Goal: Information Seeking & Learning: Learn about a topic

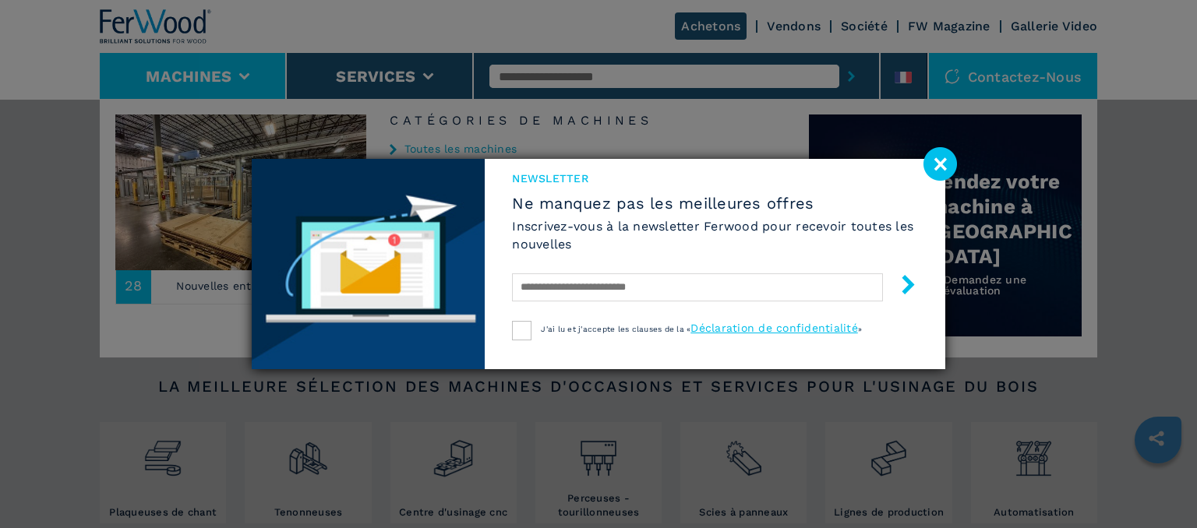
click at [944, 155] on image at bounding box center [940, 164] width 34 height 34
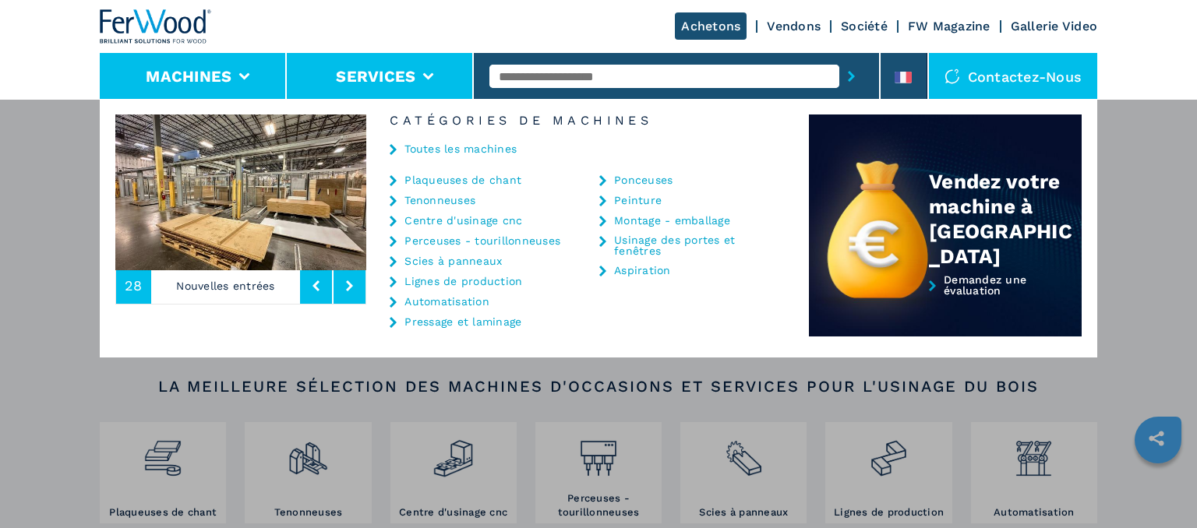
click at [427, 78] on icon at bounding box center [428, 76] width 11 height 7
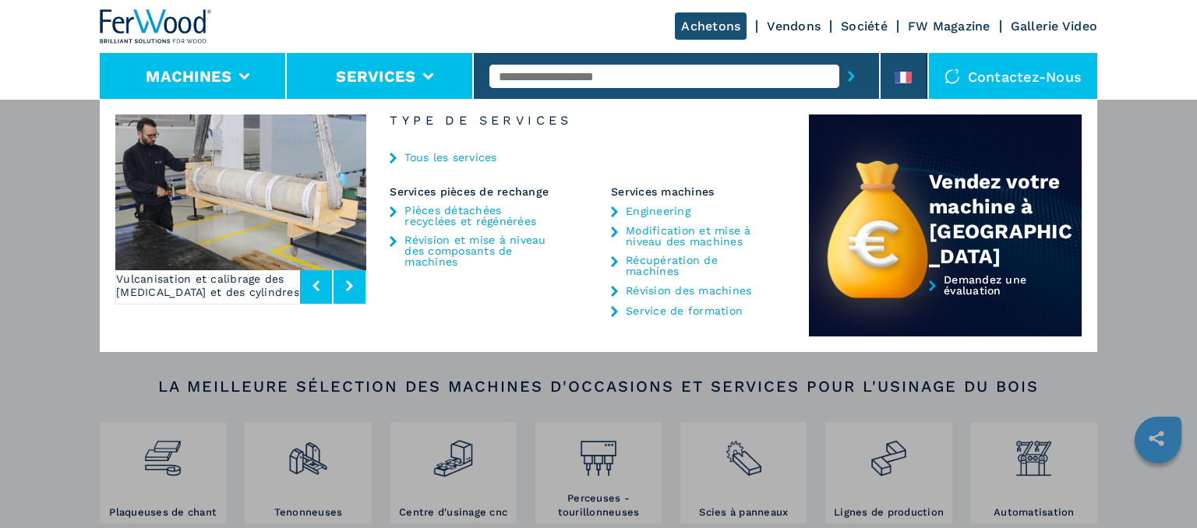
click at [242, 80] on li "Machines" at bounding box center [193, 76] width 187 height 47
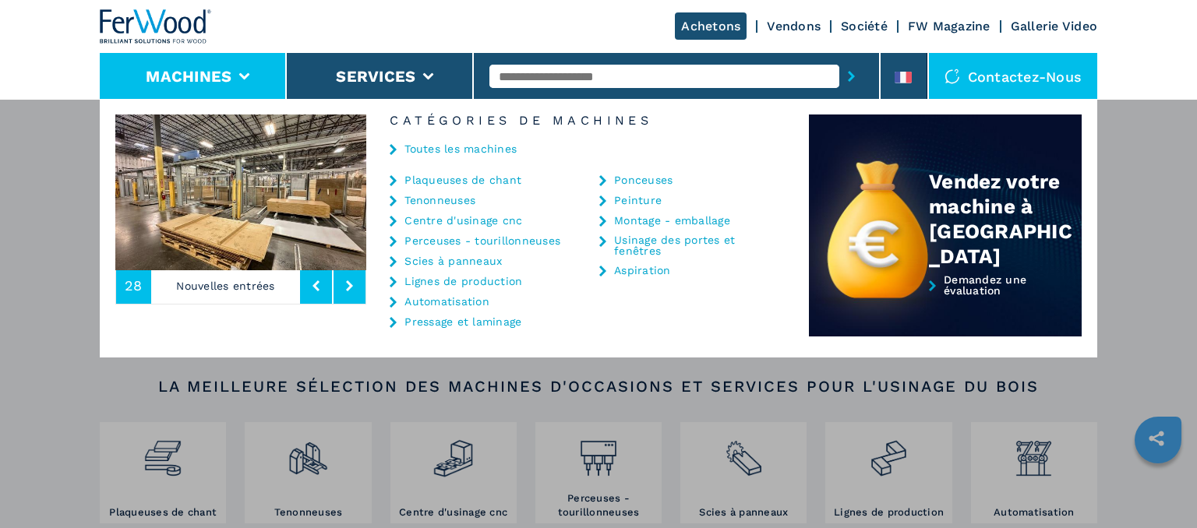
click at [482, 223] on link "Centre d'usinage cnc" at bounding box center [463, 220] width 118 height 11
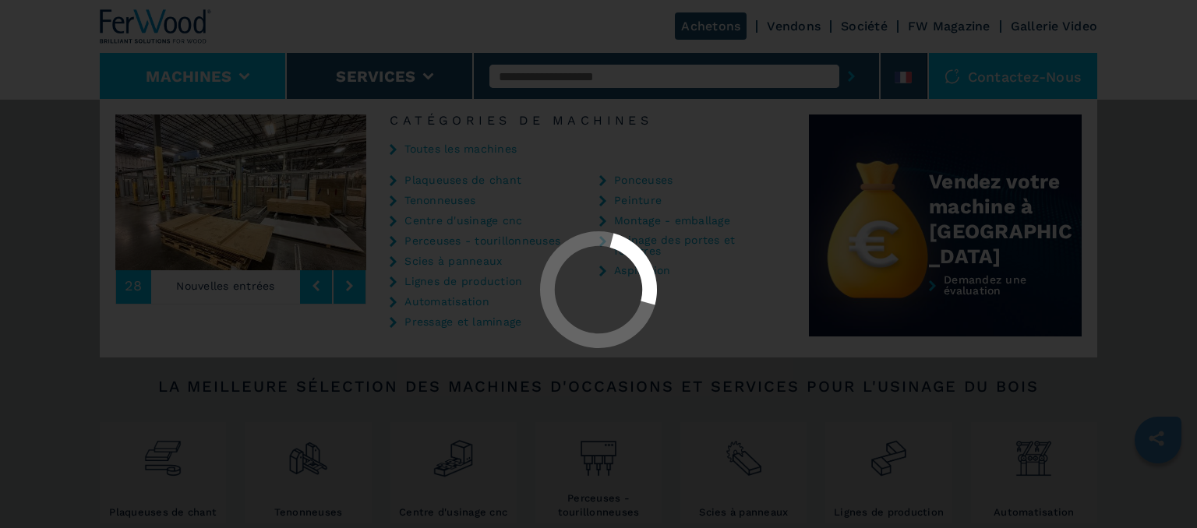
select select "**********"
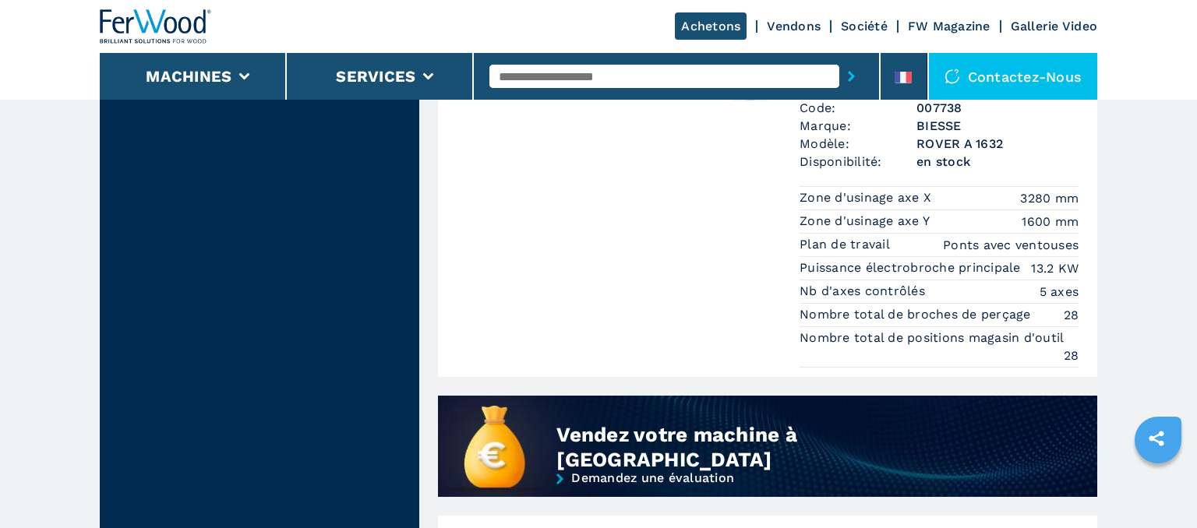
scroll to position [1069, 0]
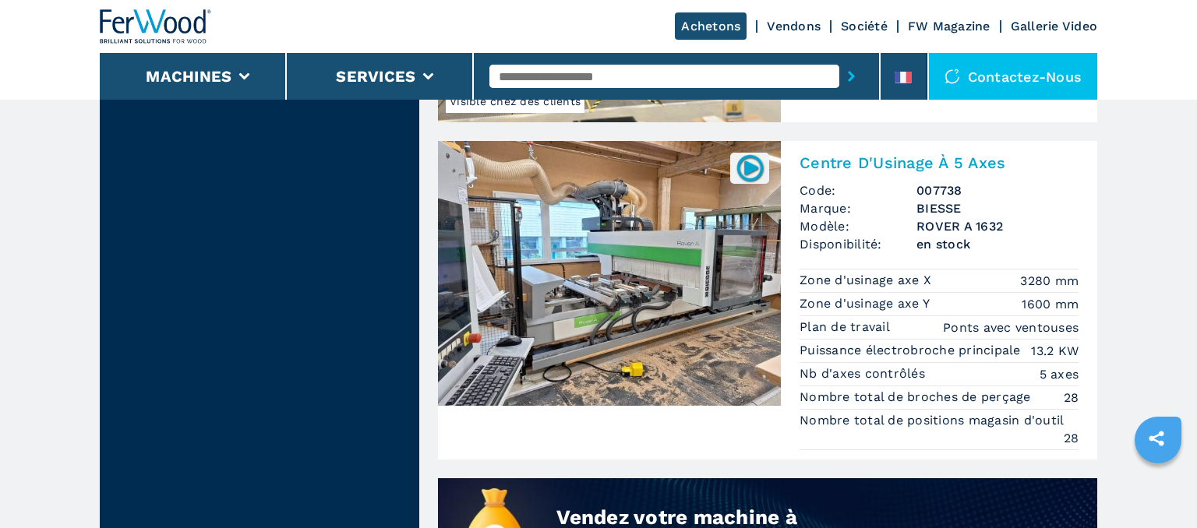
click at [569, 84] on input "text" at bounding box center [664, 76] width 350 height 23
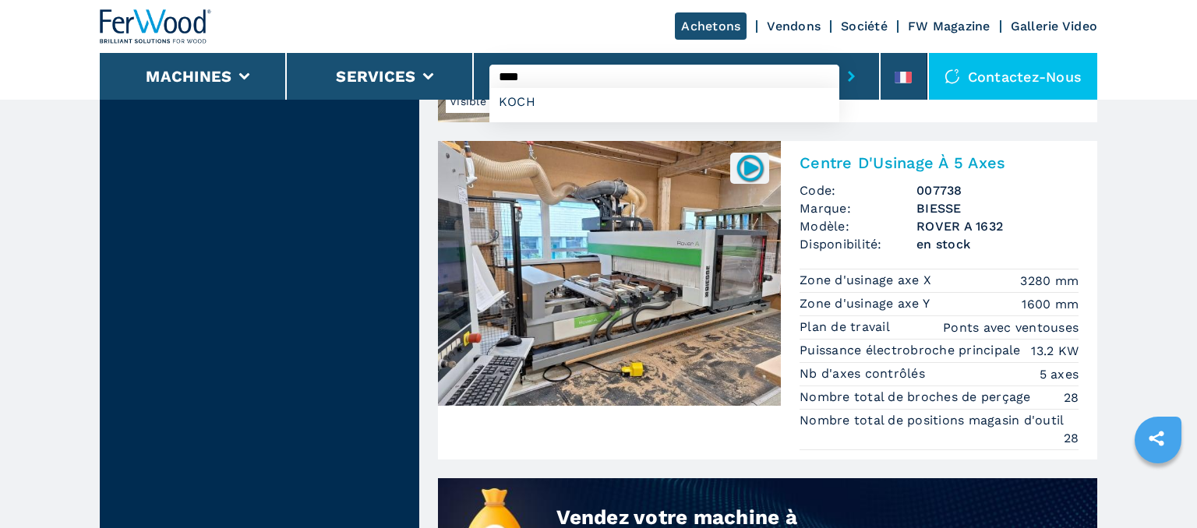
type input "****"
click at [839, 58] on button "submit-button" at bounding box center [851, 76] width 24 height 36
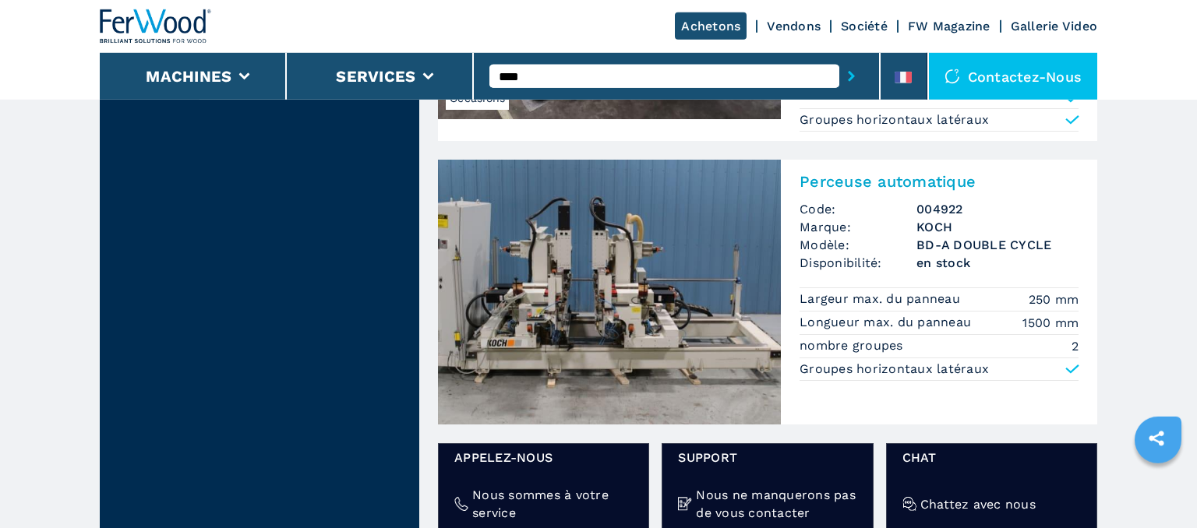
scroll to position [576, 0]
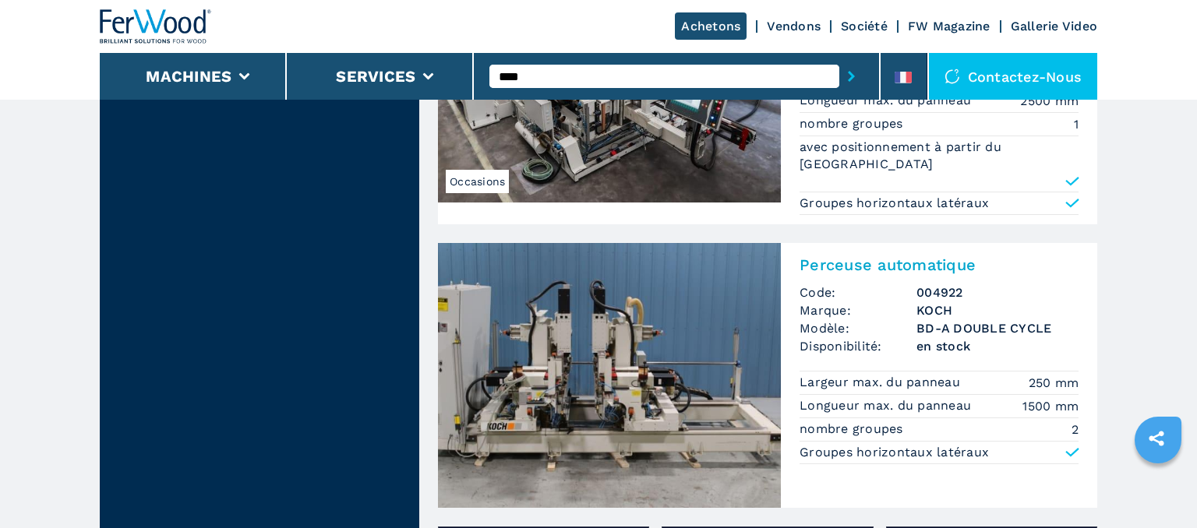
click at [628, 277] on img at bounding box center [609, 375] width 343 height 265
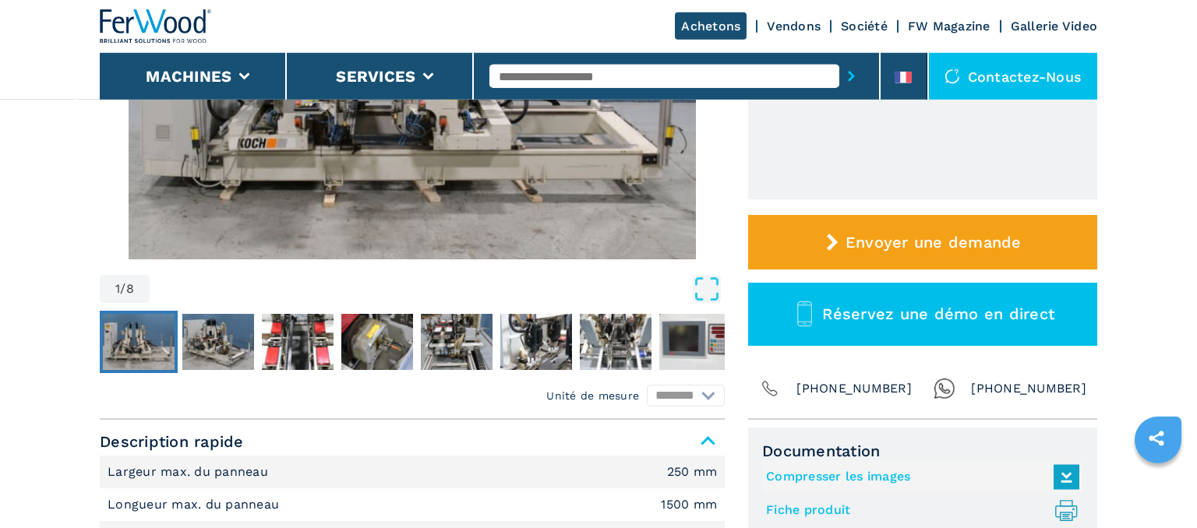
scroll to position [493, 0]
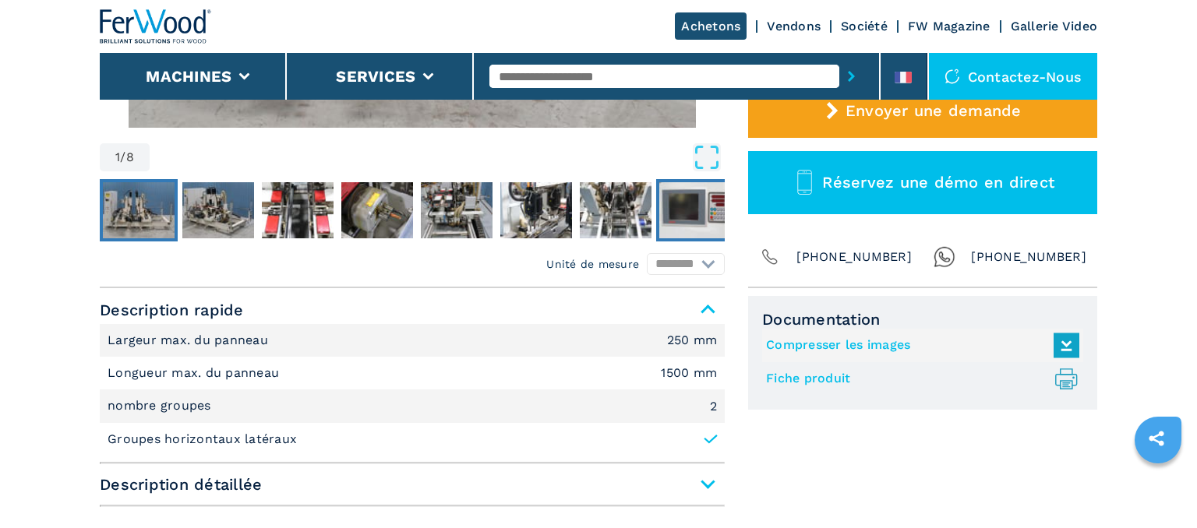
click at [678, 213] on img "Go to Slide 8" at bounding box center [695, 210] width 72 height 56
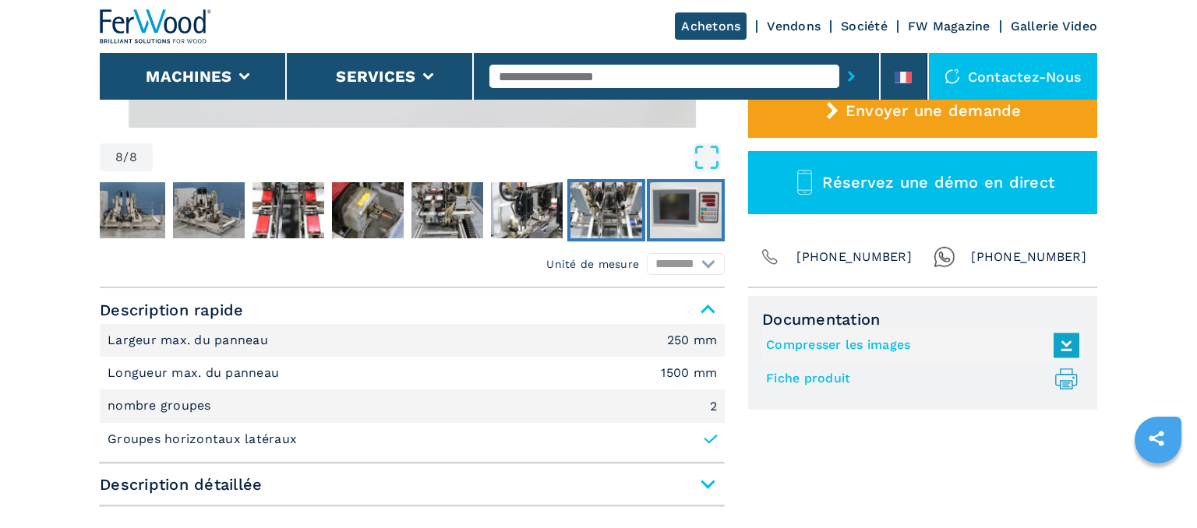
click at [625, 204] on img "Go to Slide 7" at bounding box center [606, 210] width 72 height 56
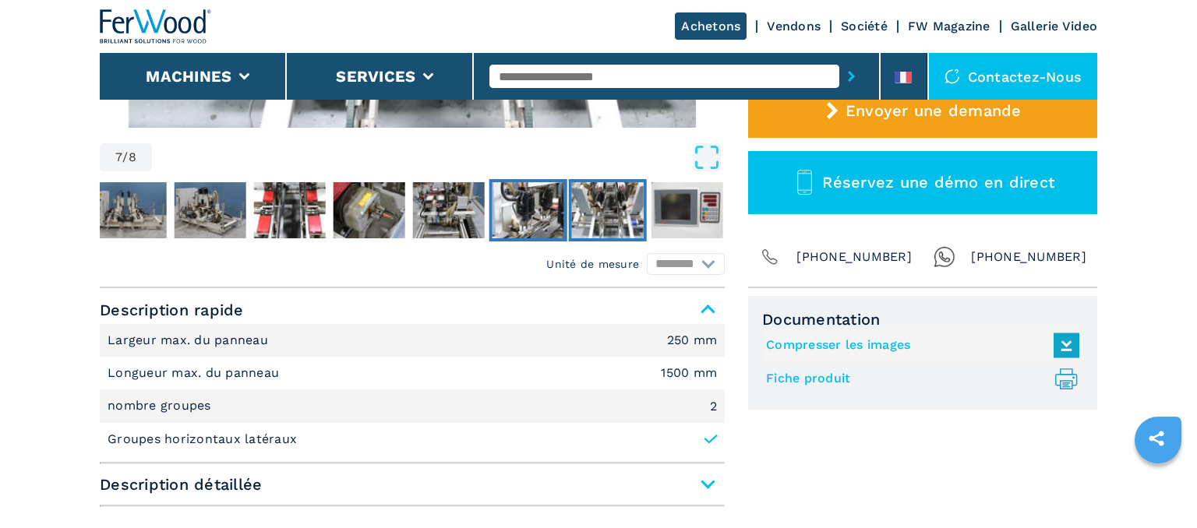
click at [503, 213] on img "Go to Slide 6" at bounding box center [528, 210] width 72 height 56
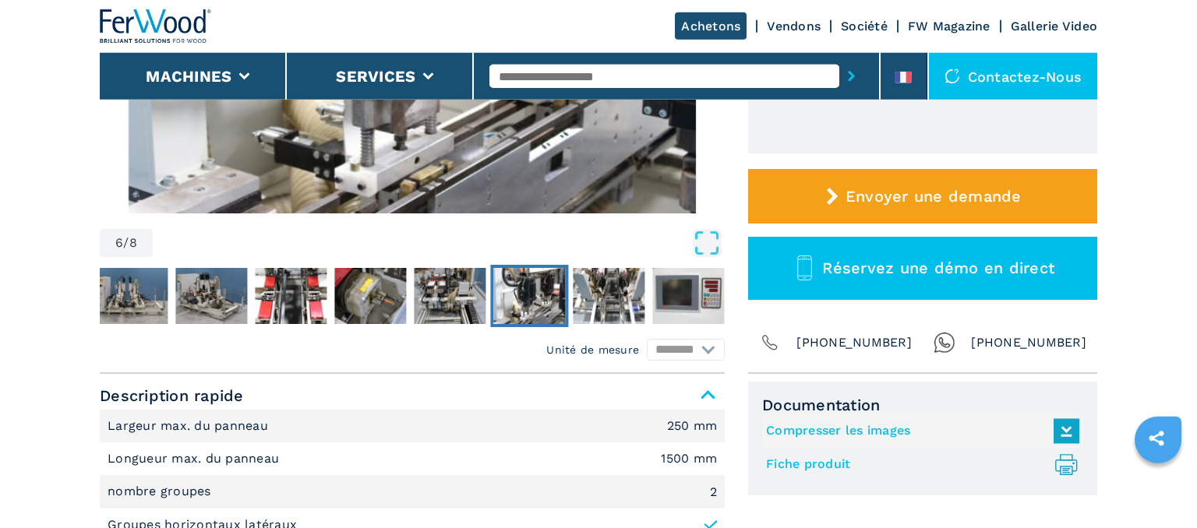
scroll to position [411, 0]
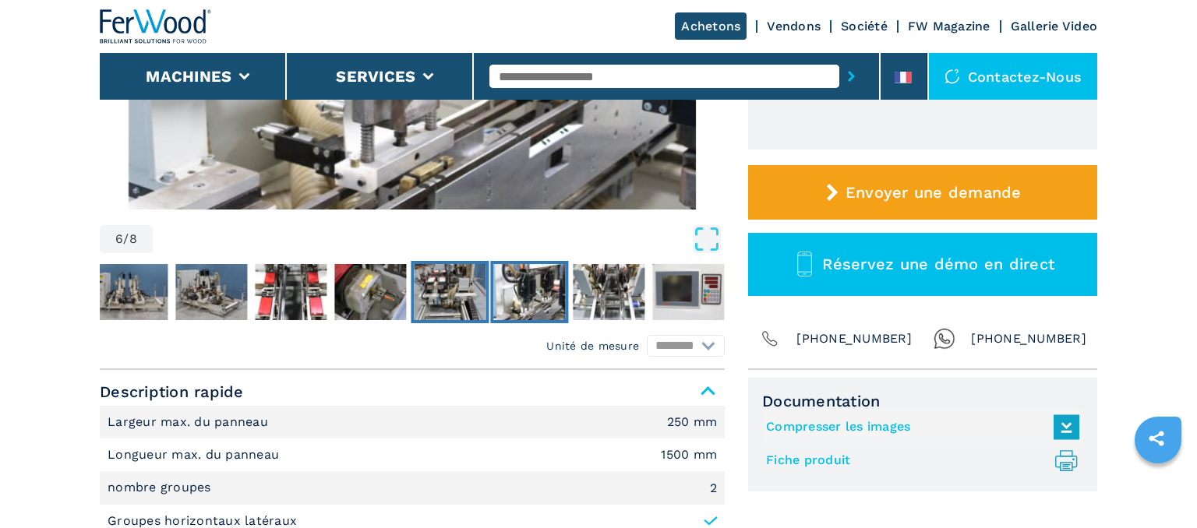
click at [460, 286] on img "Go to Slide 5" at bounding box center [450, 292] width 72 height 56
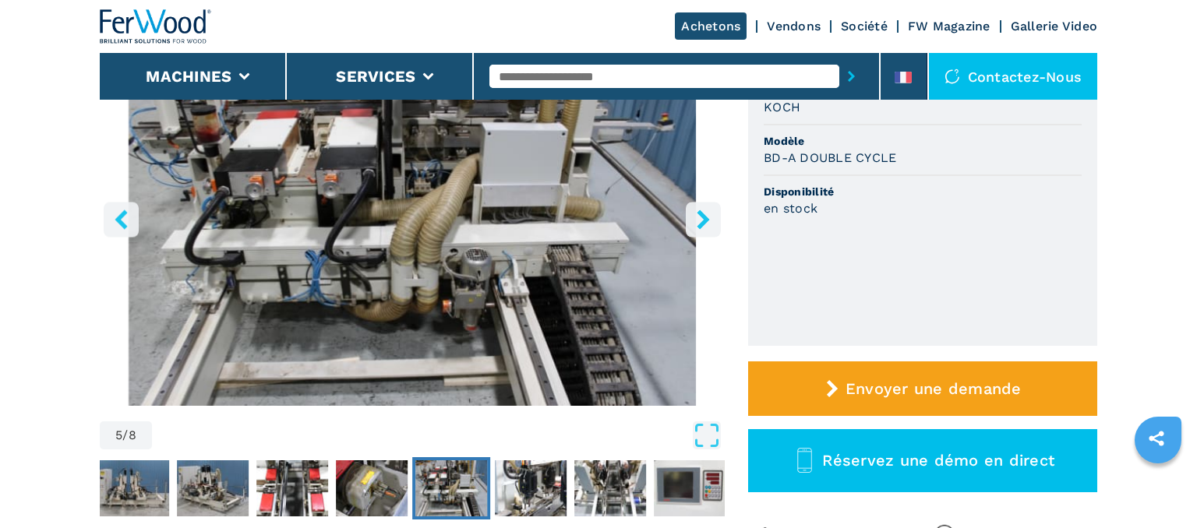
scroll to position [246, 0]
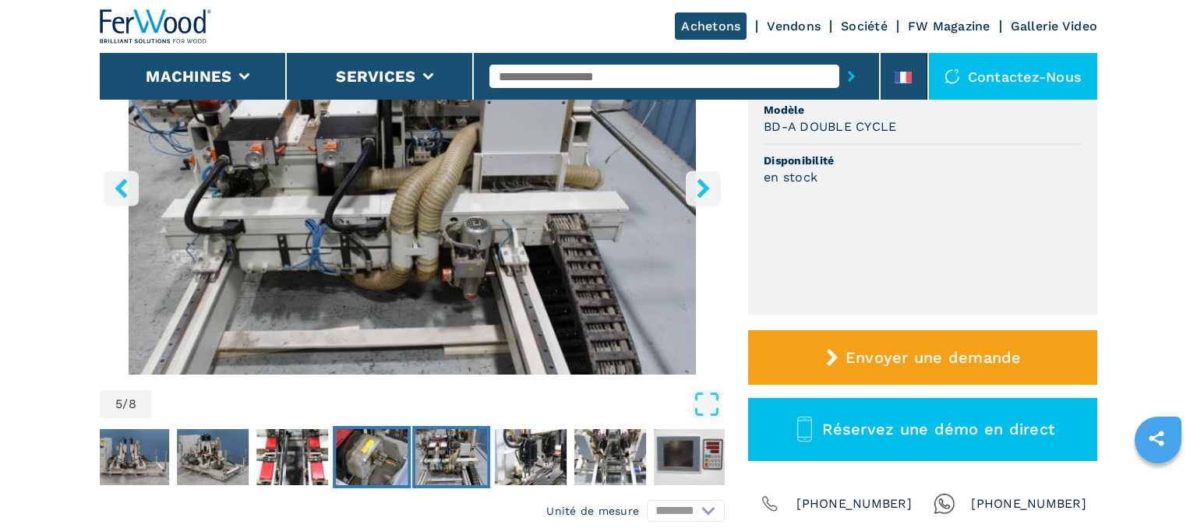
click at [389, 463] on img "Go to Slide 4" at bounding box center [372, 457] width 72 height 56
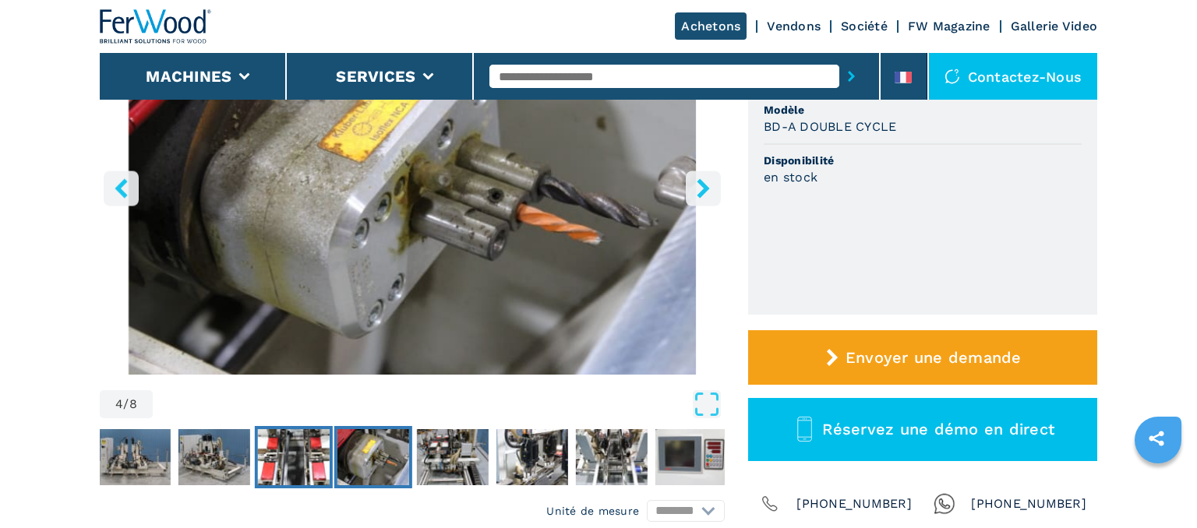
click at [326, 459] on img "Go to Slide 3" at bounding box center [294, 457] width 72 height 56
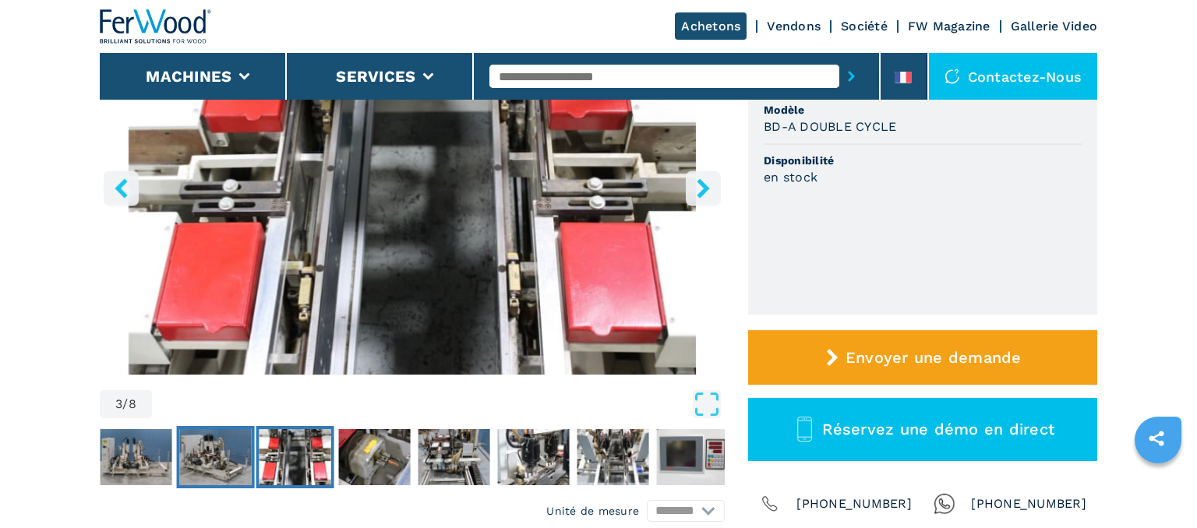
click at [228, 438] on img "Go to Slide 2" at bounding box center [216, 457] width 72 height 56
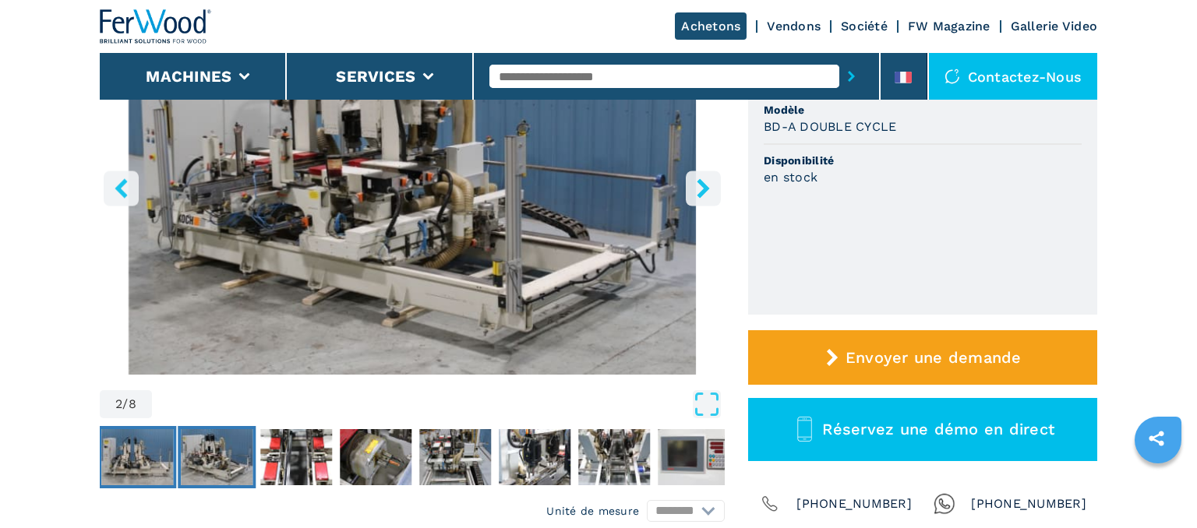
click at [135, 466] on img "Go to Slide 1" at bounding box center [137, 457] width 72 height 56
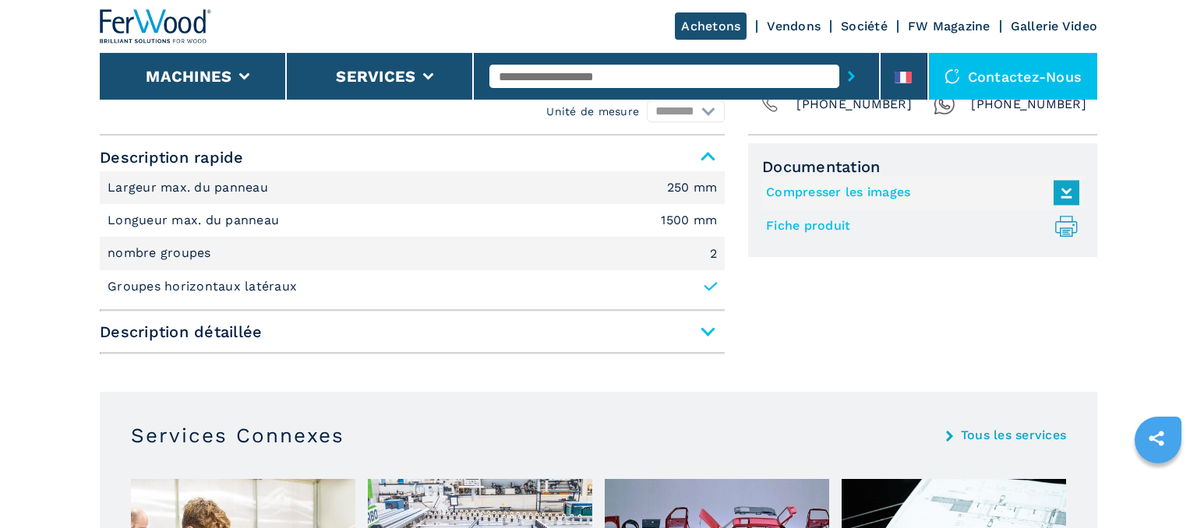
scroll to position [658, 0]
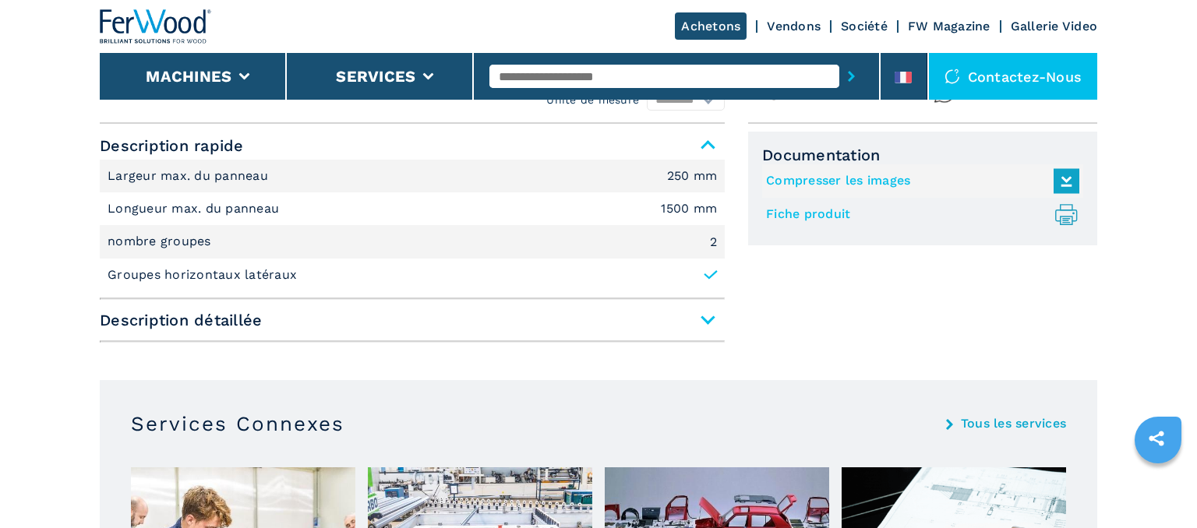
click at [462, 312] on span "Description détaillée" at bounding box center [412, 320] width 625 height 28
